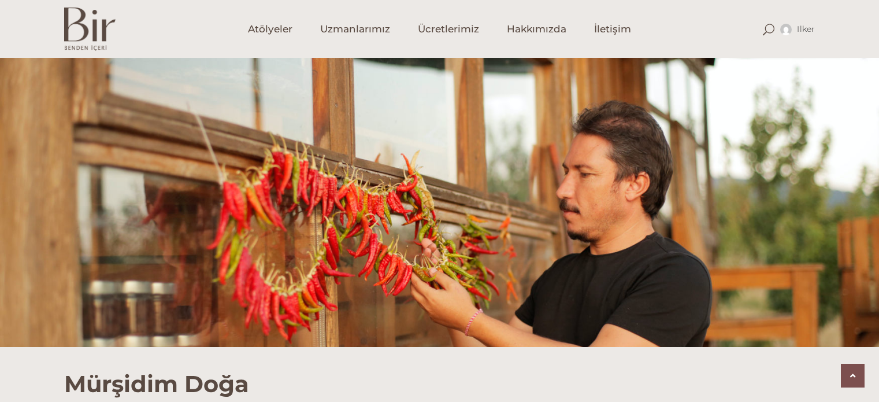
scroll to position [1428, 0]
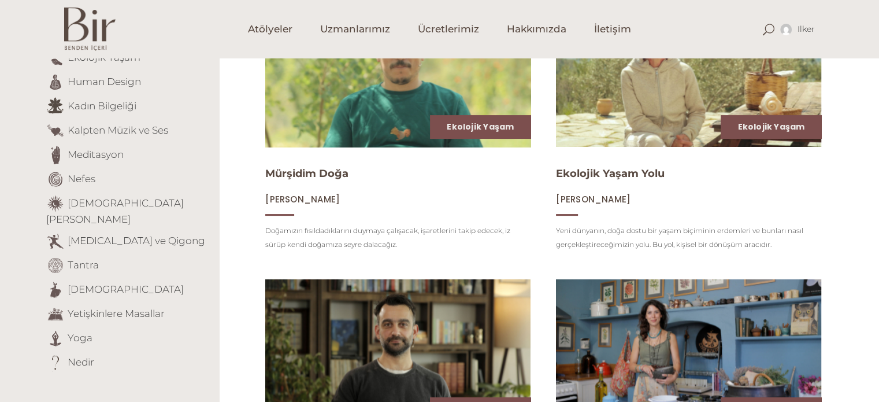
scroll to position [214, 0]
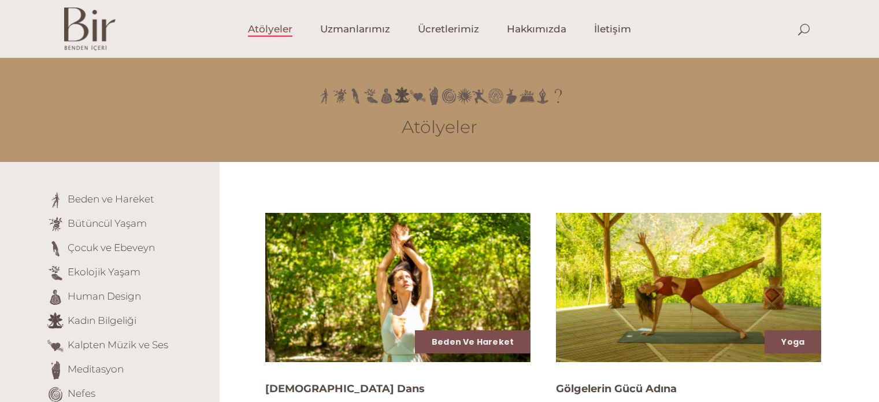
scroll to position [35, 0]
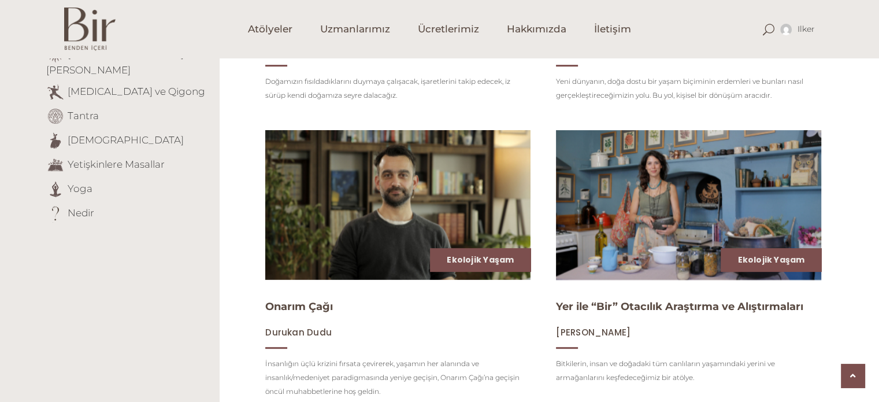
scroll to position [363, 0]
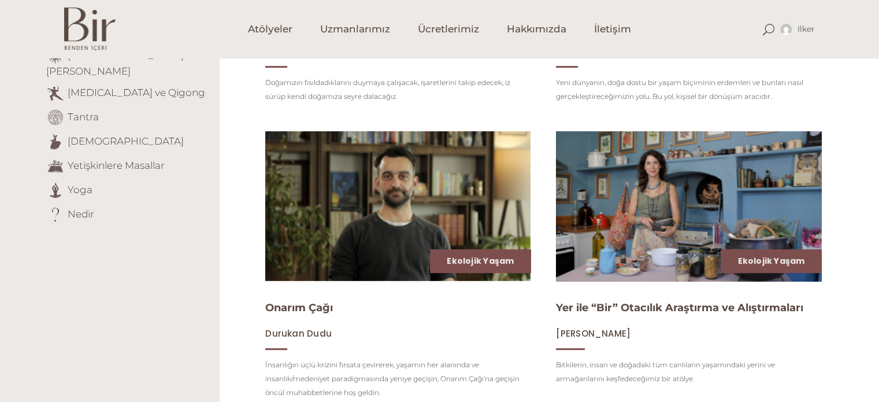
click at [693, 169] on img at bounding box center [688, 206] width 273 height 154
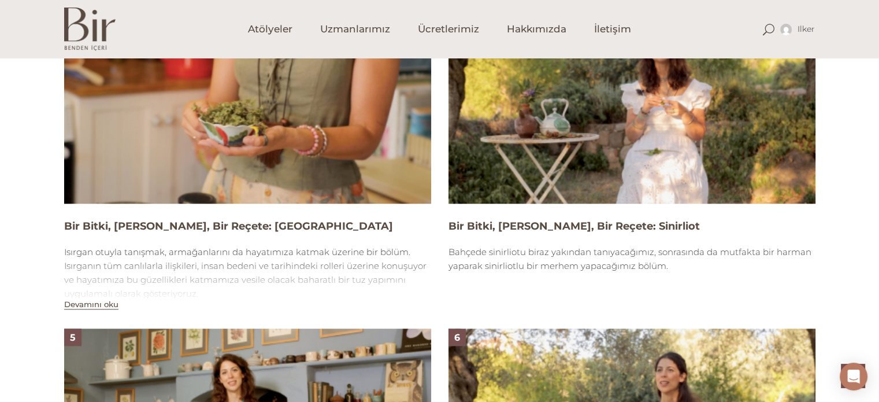
scroll to position [1225, 0]
